Goal: Information Seeking & Learning: Learn about a topic

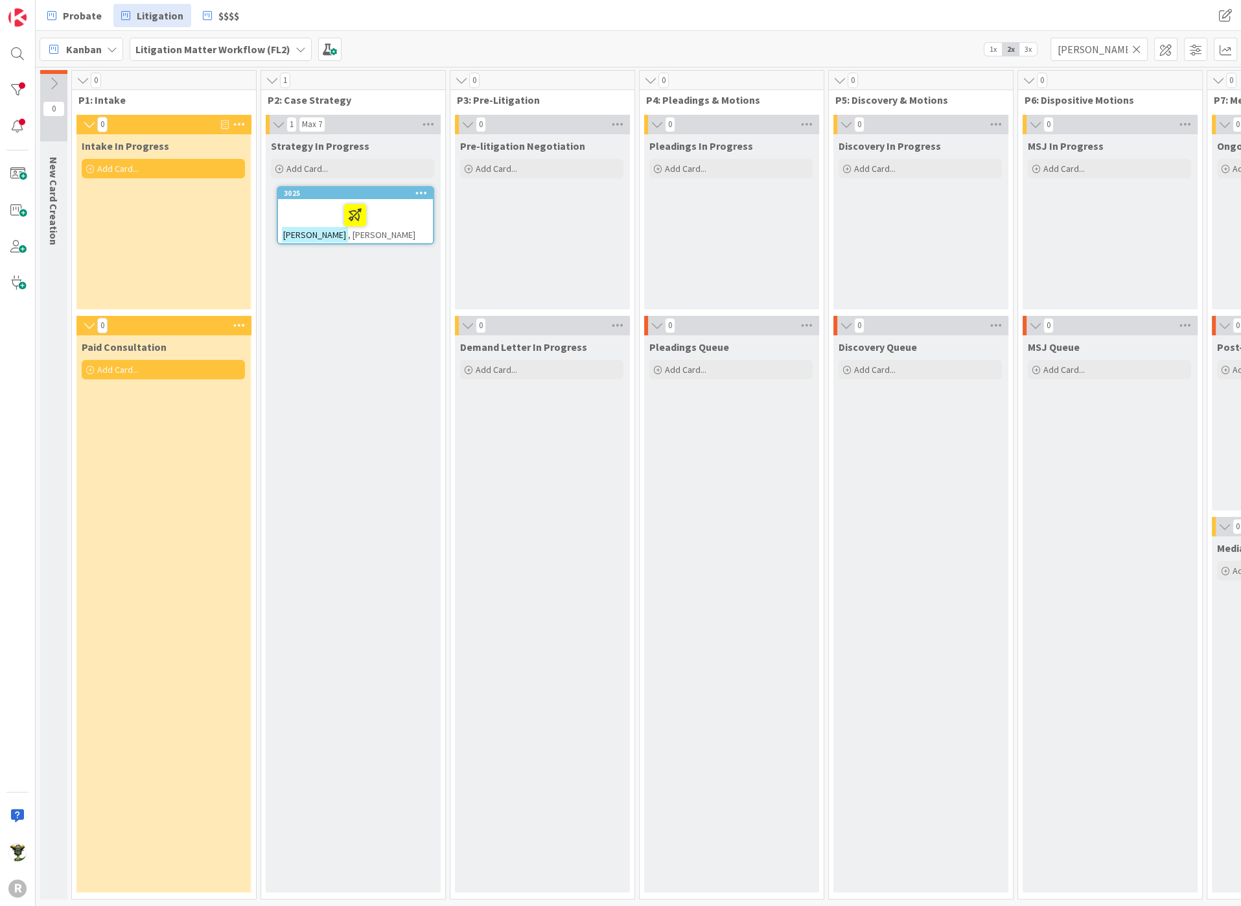
type input "[PERSON_NAME]"
click at [305, 202] on div at bounding box center [355, 215] width 147 height 27
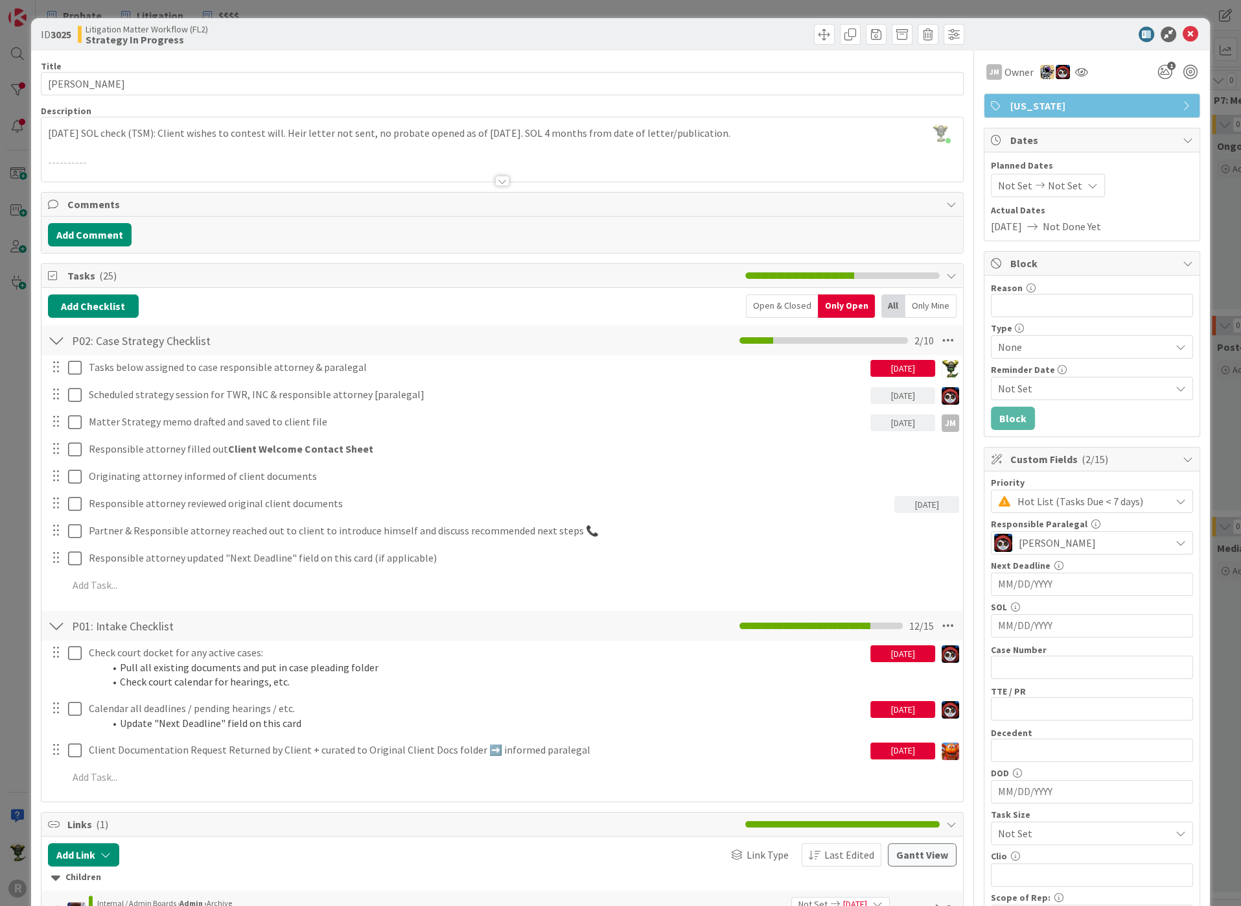
click at [1049, 27] on div at bounding box center [1085, 35] width 229 height 16
click at [1022, 32] on div at bounding box center [1085, 35] width 229 height 16
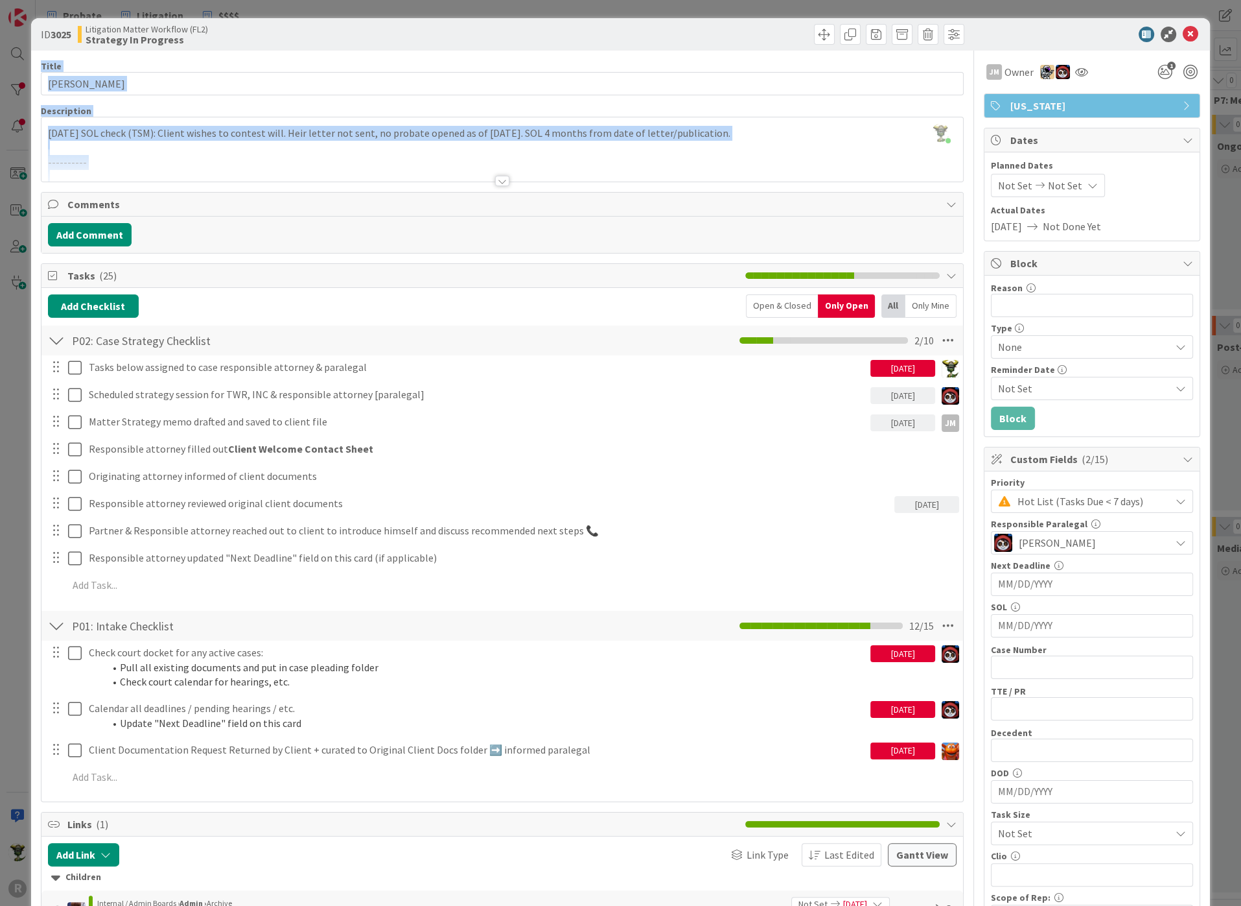
drag, startPoint x: 1181, startPoint y: 34, endPoint x: 359, endPoint y: 166, distance: 832.6
click at [359, 166] on div "ID 3025 Litigation Matter Workflow (FL2) Strategy In Progress Title 14 / 128 [P…" at bounding box center [620, 779] width 1179 height 1522
drag, startPoint x: 359, startPoint y: 166, endPoint x: 193, endPoint y: 151, distance: 167.3
click at [193, 151] on div at bounding box center [502, 164] width 922 height 33
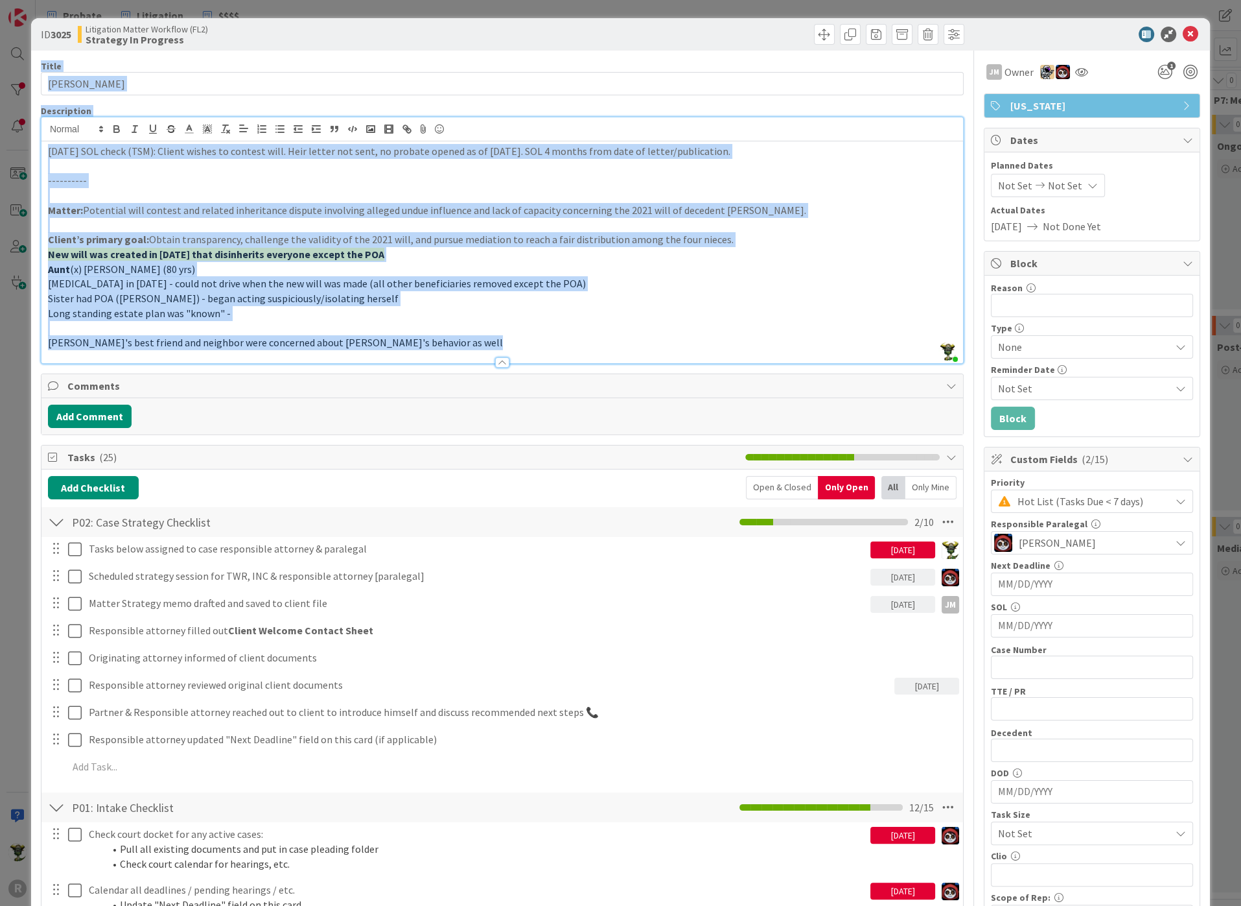
click at [169, 203] on p "Matter: Potential will contest and related inheritance dispute involving allege…" at bounding box center [502, 210] width 909 height 15
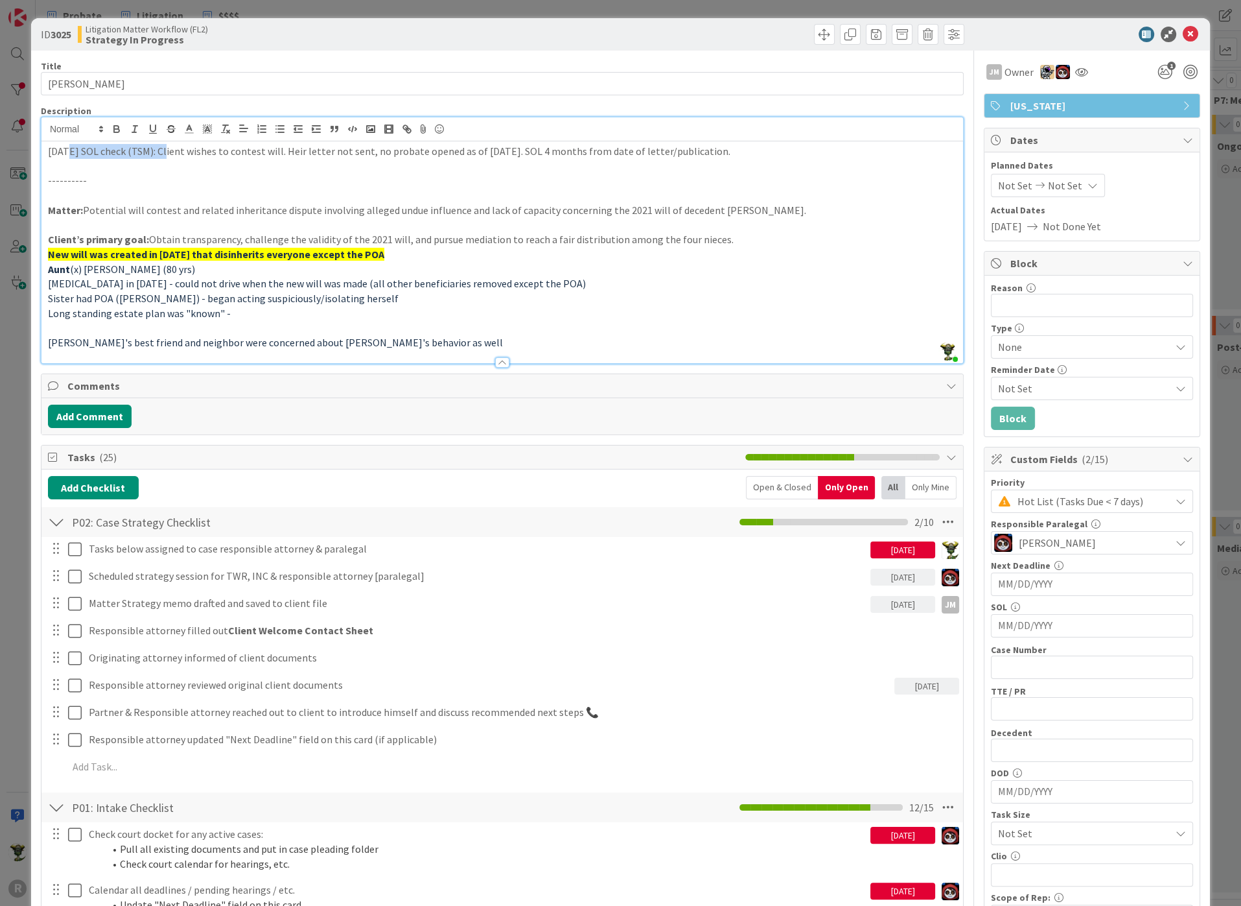
drag, startPoint x: 65, startPoint y: 154, endPoint x: 167, endPoint y: 149, distance: 101.2
click at [167, 149] on p "[DATE] SOL check (TSM): Client wishes to contest will. Heir letter not sent, no…" at bounding box center [502, 151] width 909 height 15
drag, startPoint x: 690, startPoint y: 148, endPoint x: 637, endPoint y: 149, distance: 53.2
click at [637, 149] on p "[DATE] SOL check (TSM): Client wishes to contest will. Heir letter not sent, no…" at bounding box center [502, 151] width 909 height 15
click at [694, 240] on p "Client’s primary goal: Obtain transparency, challenge the validity of the 2021 …" at bounding box center [502, 239] width 909 height 15
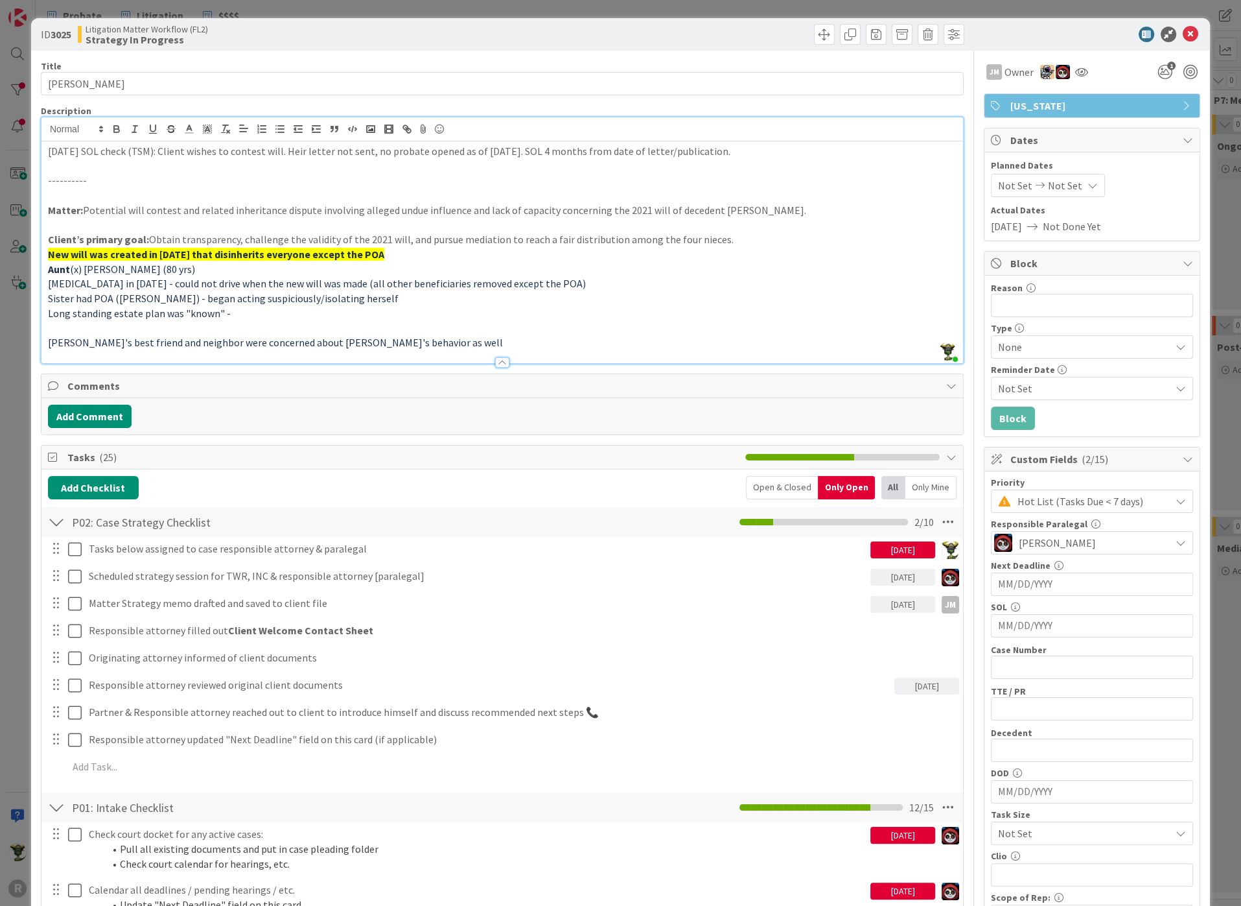
click at [539, 149] on p "[DATE] SOL check (TSM): Client wishes to contest will. Heir letter not sent, no…" at bounding box center [502, 151] width 909 height 15
click at [1183, 30] on icon at bounding box center [1191, 35] width 16 height 16
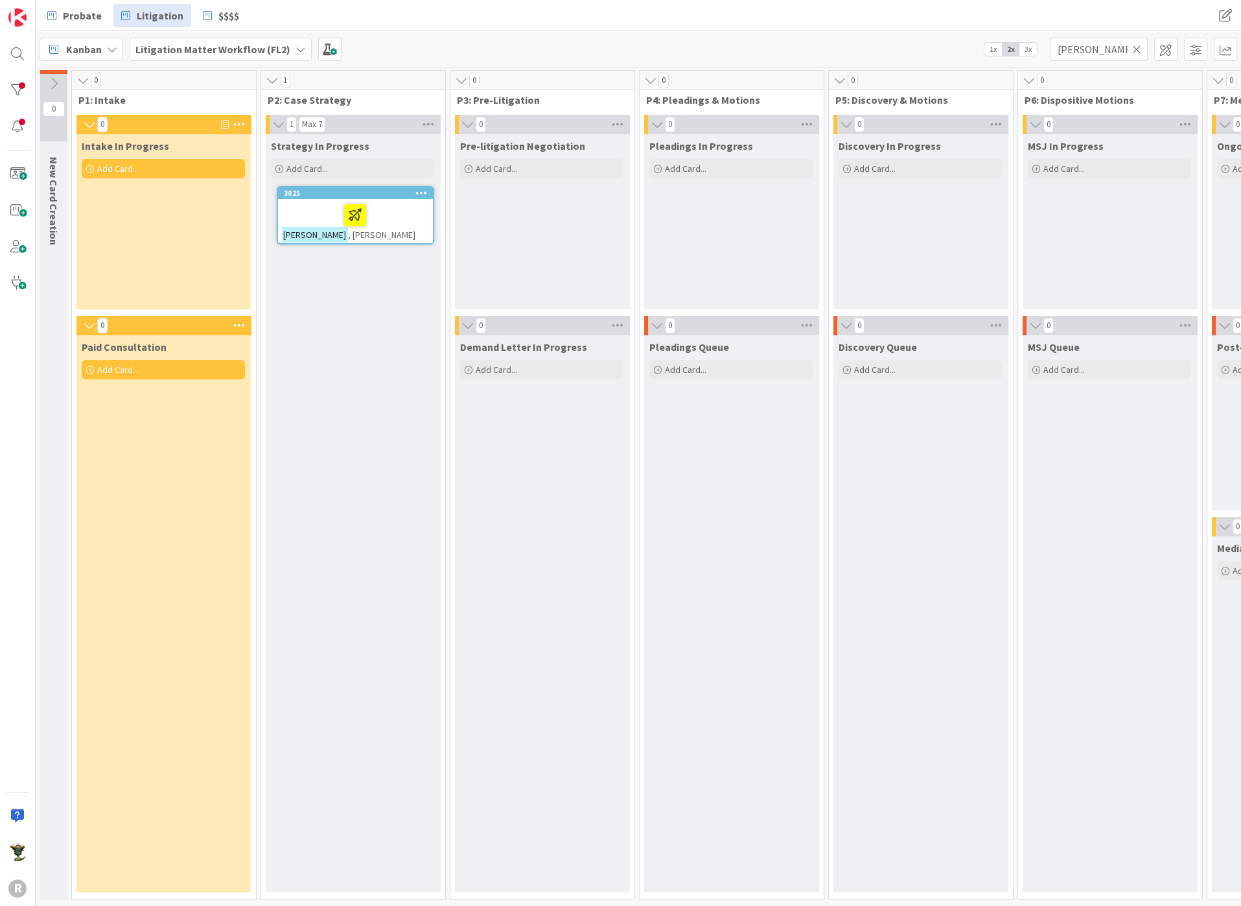
click at [333, 215] on div at bounding box center [355, 215] width 147 height 27
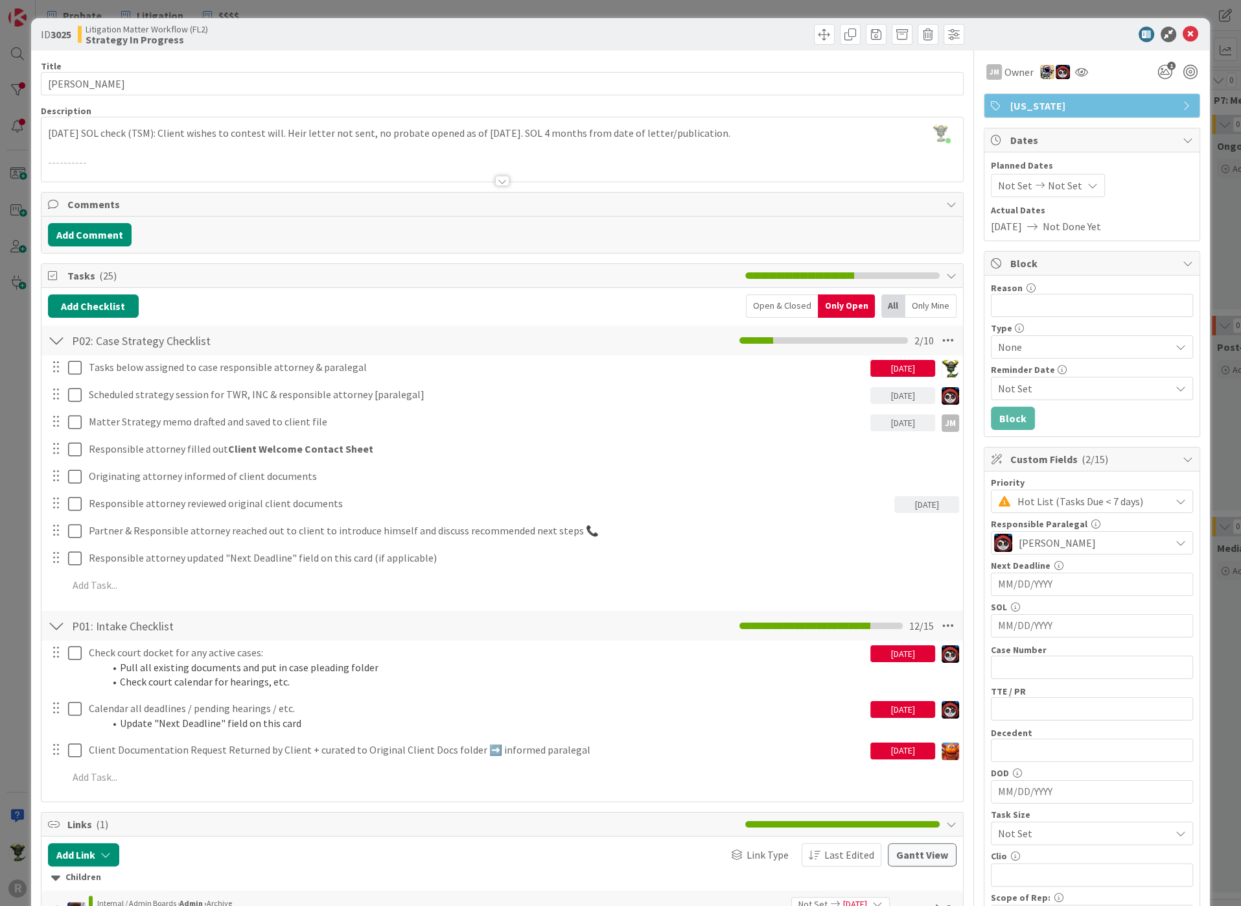
click at [502, 178] on div at bounding box center [502, 181] width 14 height 10
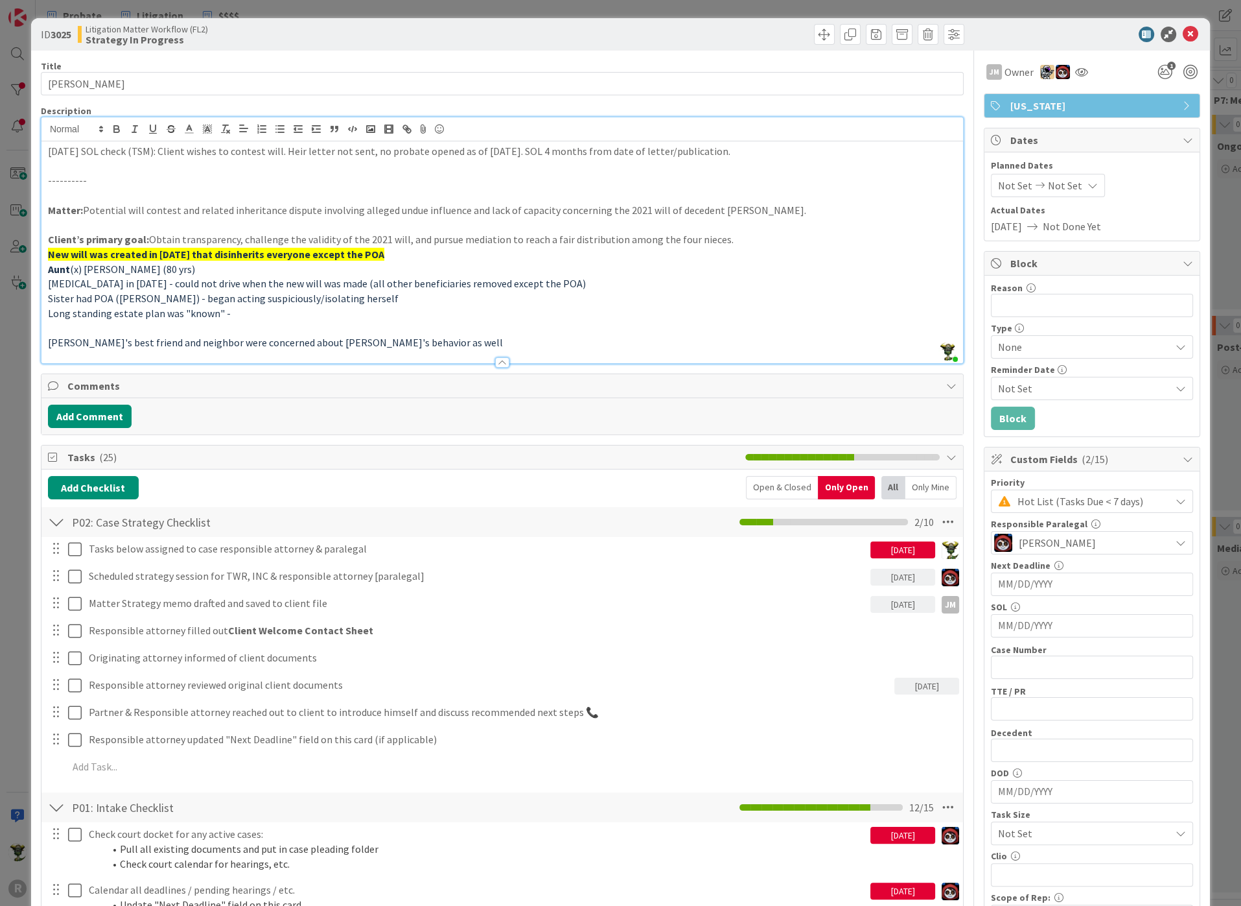
click at [537, 71] on div "Title 14 / 128" at bounding box center [502, 66] width 923 height 12
click at [537, 27] on div at bounding box center [735, 34] width 459 height 21
drag, startPoint x: 170, startPoint y: 149, endPoint x: 835, endPoint y: 161, distance: 665.3
click at [835, 161] on div "[DATE] SOL check (TSM): Client wishes to contest will. Heir letter not sent, no…" at bounding box center [502, 252] width 922 height 222
click at [625, 218] on p at bounding box center [502, 225] width 909 height 15
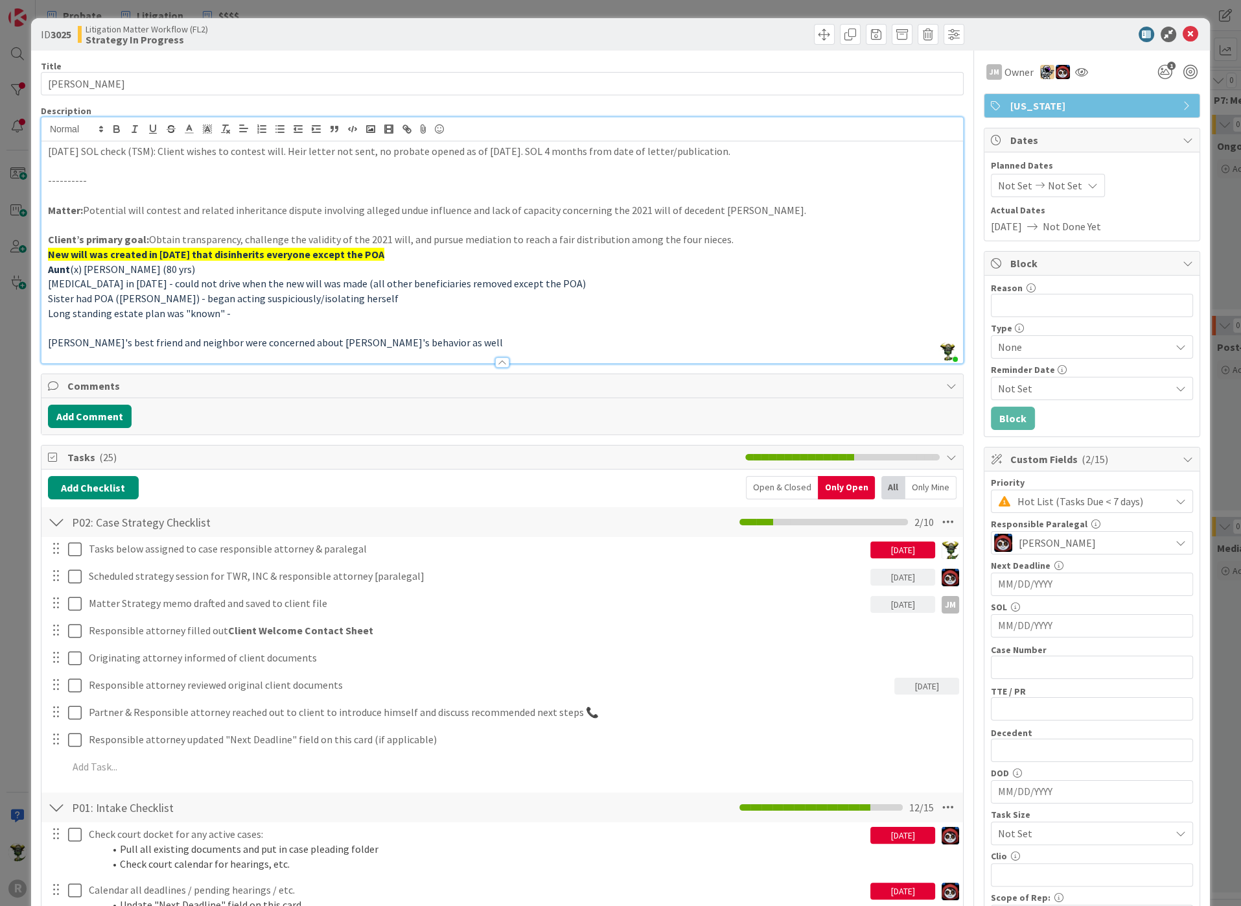
drag, startPoint x: 519, startPoint y: 149, endPoint x: 790, endPoint y: 148, distance: 271.0
click at [790, 148] on p "[DATE] SOL check (TSM): Client wishes to contest will. Heir letter not sent, no…" at bounding box center [502, 151] width 909 height 15
click at [805, 362] on div "Title 14 / 128 [PERSON_NAME] Description [PERSON_NAME] just joined [DATE] SOL c…" at bounding box center [502, 882] width 923 height 1662
